Goal: Transaction & Acquisition: Purchase product/service

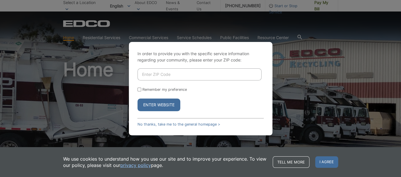
click at [182, 71] on input "Enter ZIP Code" at bounding box center [199, 74] width 124 height 12
type input "92078"
click at [155, 104] on button "Enter Website" at bounding box center [158, 104] width 43 height 13
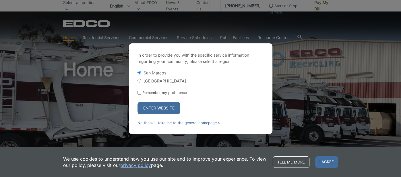
click at [158, 109] on button "Enter Website" at bounding box center [158, 108] width 43 height 13
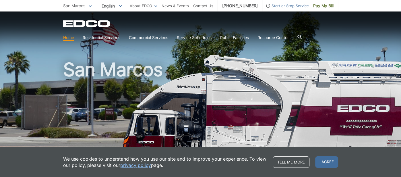
click at [67, 39] on link "Home" at bounding box center [68, 37] width 11 height 6
click at [325, 163] on span "I agree" at bounding box center [326, 161] width 23 height 11
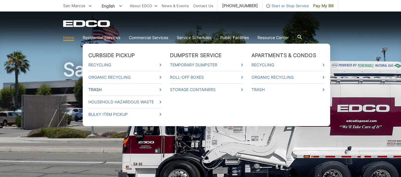
click at [94, 90] on link "Trash" at bounding box center [124, 89] width 73 height 6
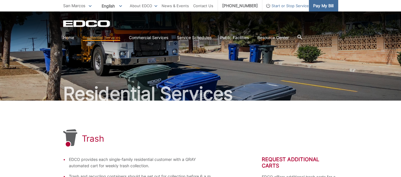
click at [318, 7] on span "Pay My Bill" at bounding box center [323, 6] width 20 height 6
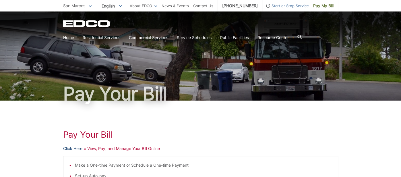
click at [75, 148] on link "Click Here" at bounding box center [72, 148] width 19 height 6
click at [78, 149] on link "Click Here" at bounding box center [72, 148] width 19 height 6
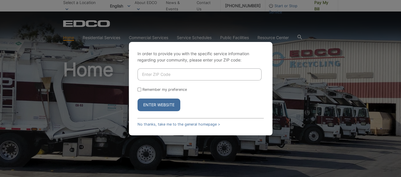
click at [177, 75] on input "Enter ZIP Code" at bounding box center [199, 74] width 124 height 12
type input "92078"
click at [137, 98] on button "Enter Website" at bounding box center [158, 104] width 43 height 13
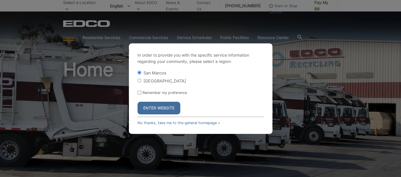
click at [138, 72] on input "San Marcos" at bounding box center [139, 73] width 4 height 4
click at [151, 109] on button "Enter Website" at bounding box center [158, 108] width 43 height 13
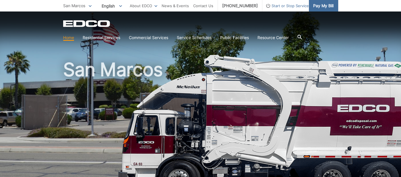
click at [317, 7] on span "Pay My Bill" at bounding box center [323, 6] width 20 height 6
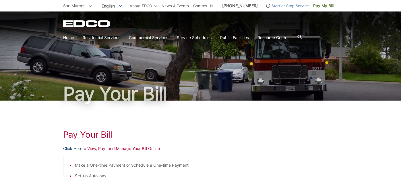
click at [78, 149] on link "Click Here" at bounding box center [72, 148] width 19 height 6
click at [79, 148] on link "Click Here" at bounding box center [72, 148] width 19 height 6
